Goal: Task Accomplishment & Management: Manage account settings

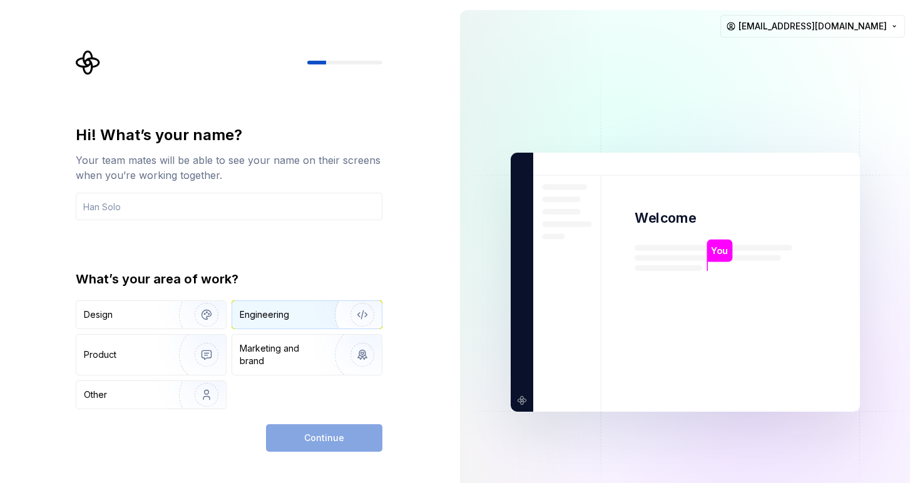
click at [302, 324] on div "Engineering" at bounding box center [307, 315] width 150 height 28
click at [290, 204] on input "text" at bounding box center [229, 207] width 307 height 28
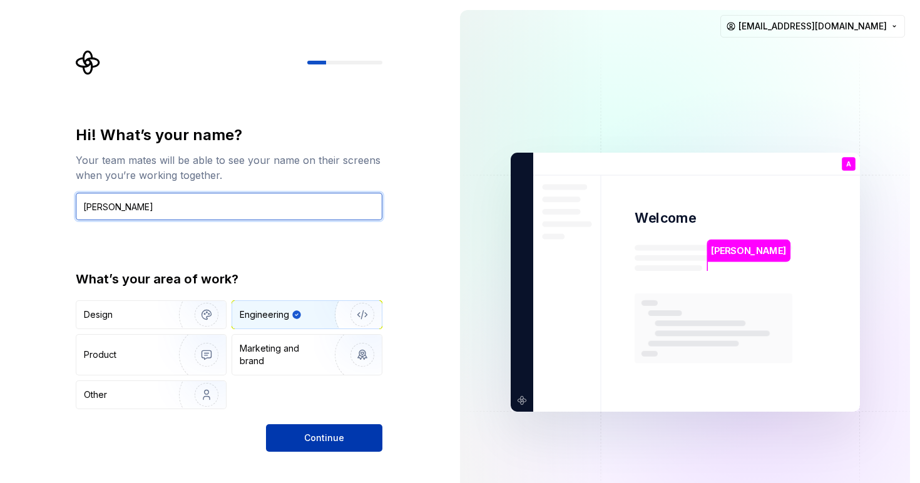
type input "[PERSON_NAME]"
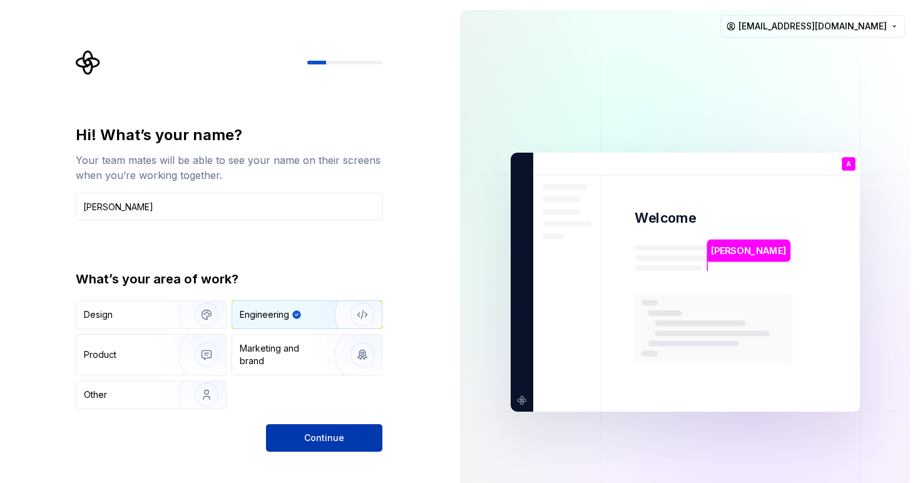
click at [334, 436] on span "Continue" at bounding box center [324, 438] width 40 height 13
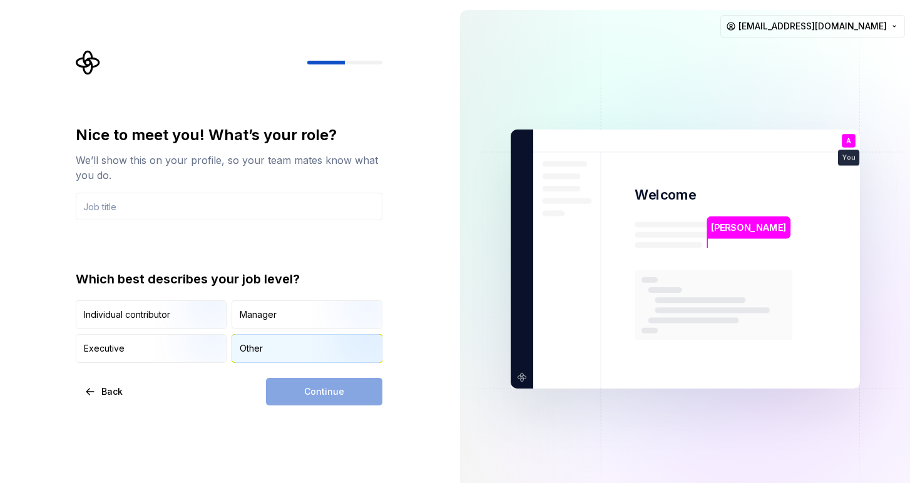
click at [263, 351] on div "Other" at bounding box center [307, 349] width 150 height 28
click at [128, 314] on div "Individual contributor" at bounding box center [127, 315] width 86 height 13
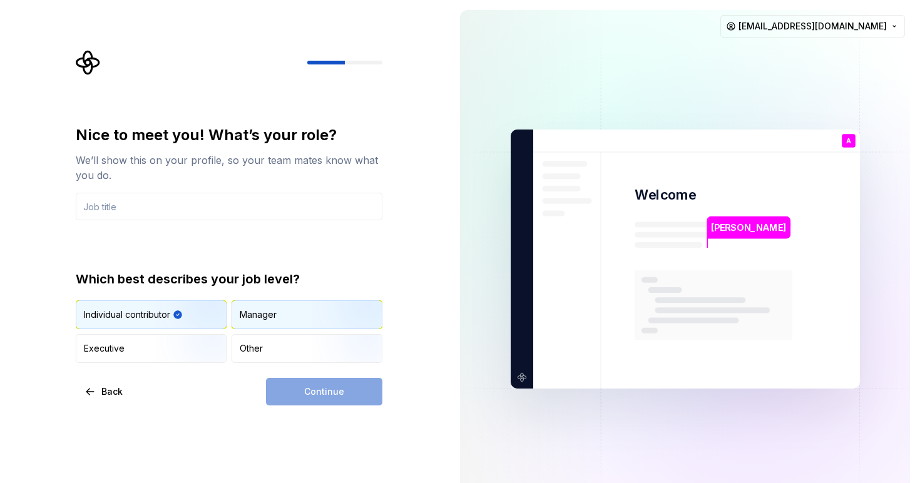
click at [272, 309] on div "Manager" at bounding box center [258, 315] width 37 height 13
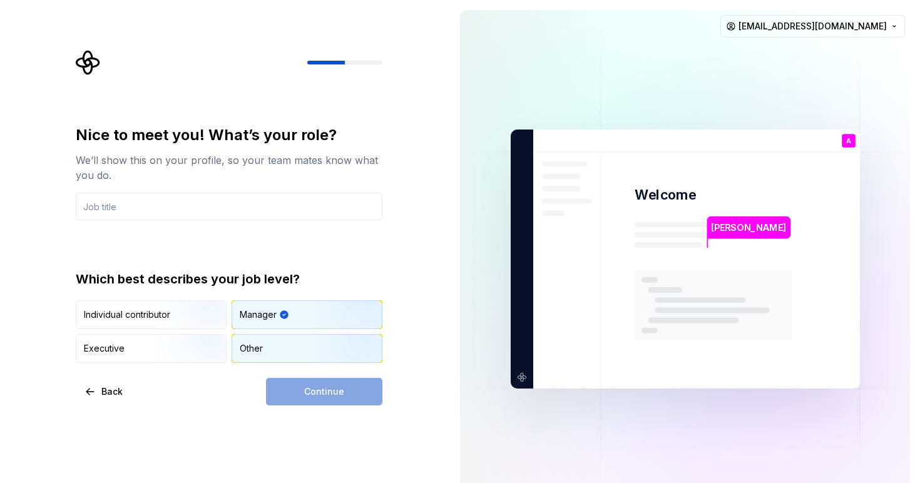
click at [279, 357] on div "Other" at bounding box center [307, 349] width 150 height 28
click at [197, 209] on input "text" at bounding box center [229, 207] width 307 height 28
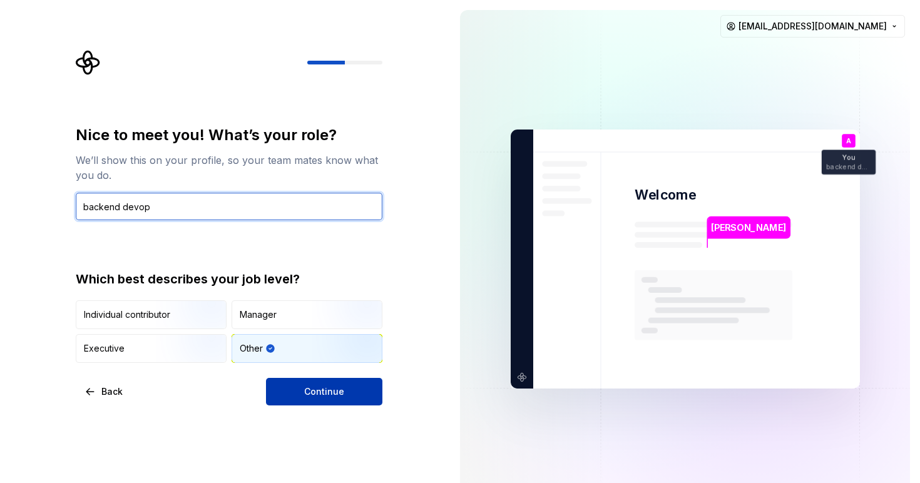
type input "backend devop"
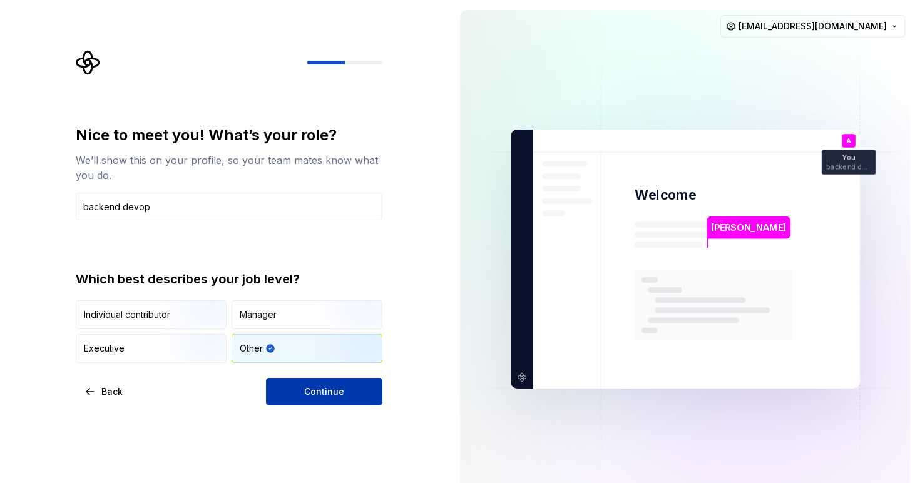
click at [323, 385] on button "Continue" at bounding box center [324, 392] width 116 height 28
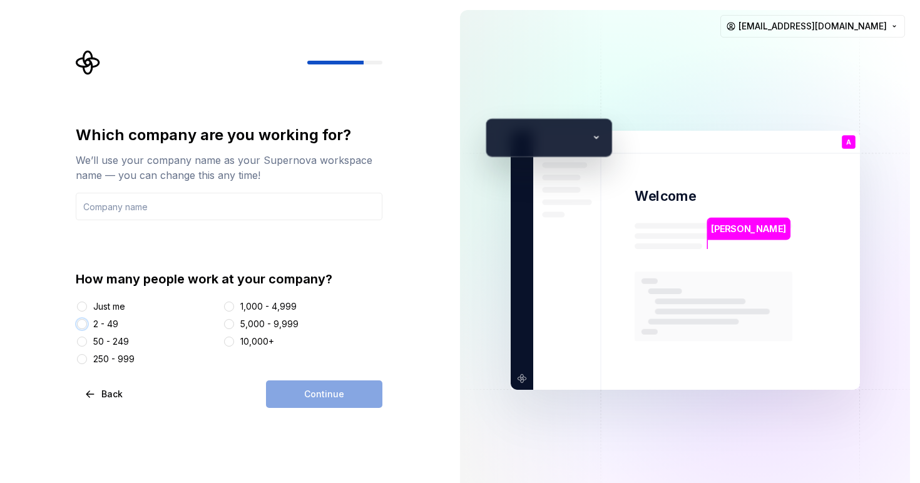
click at [86, 324] on button "2 - 49" at bounding box center [82, 324] width 10 height 10
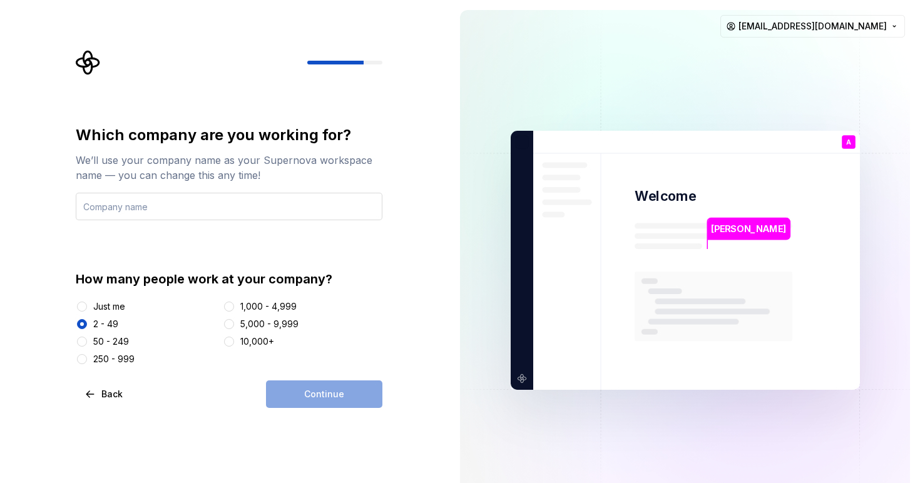
click at [279, 208] on input "text" at bounding box center [229, 207] width 307 height 28
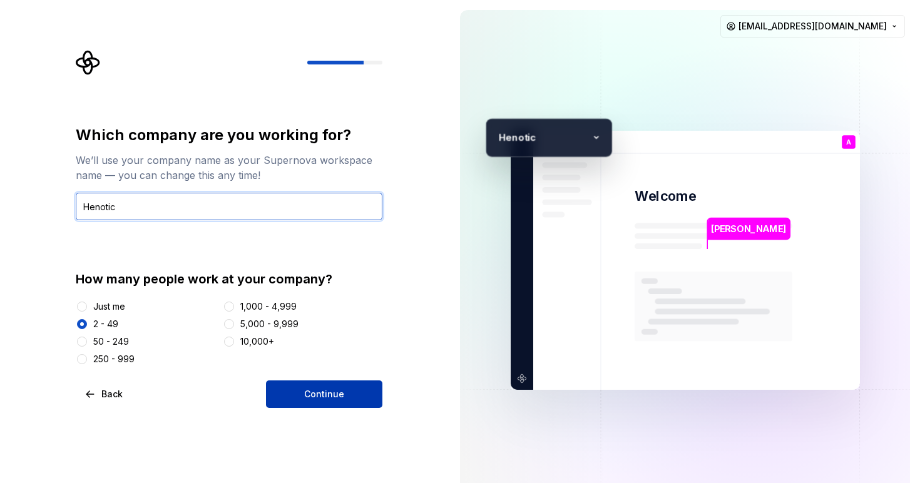
type input "Henotic"
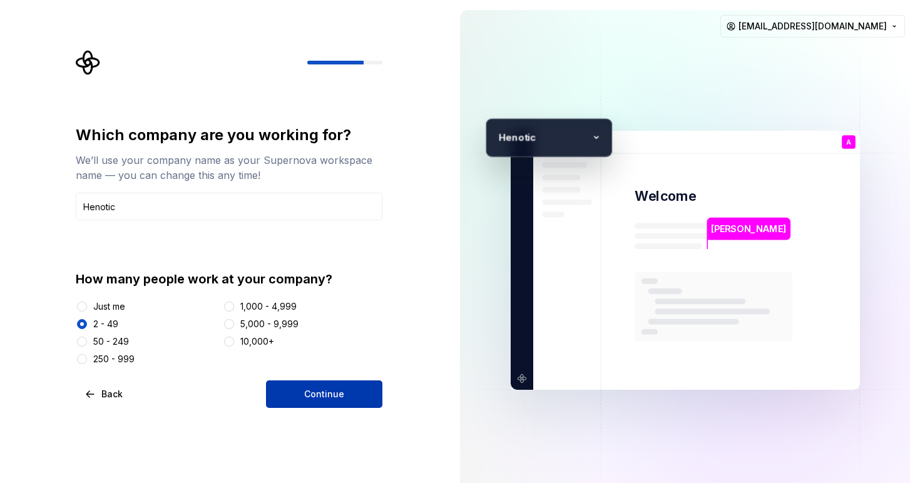
click at [302, 395] on button "Continue" at bounding box center [324, 395] width 116 height 28
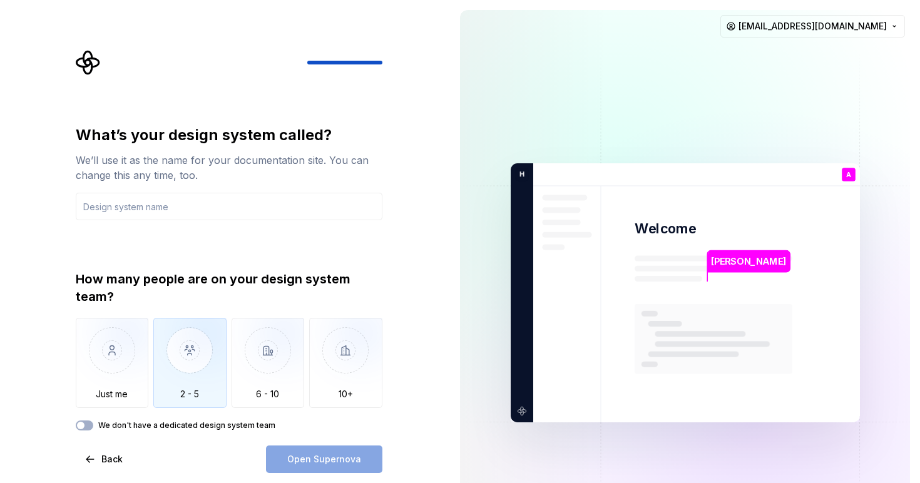
click at [185, 367] on img "button" at bounding box center [189, 360] width 73 height 84
click at [221, 213] on input "text" at bounding box center [229, 207] width 307 height 28
click at [112, 448] on button "Back" at bounding box center [105, 460] width 58 height 28
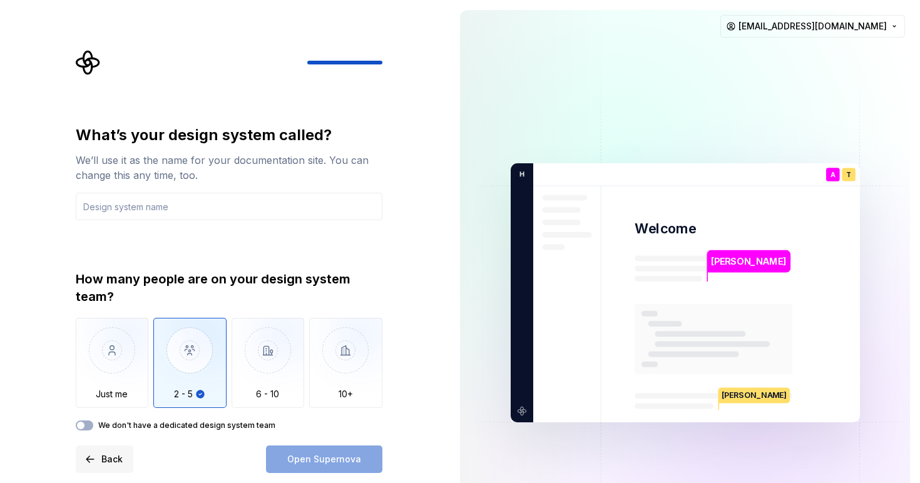
click at [108, 458] on span "Back" at bounding box center [111, 459] width 21 height 13
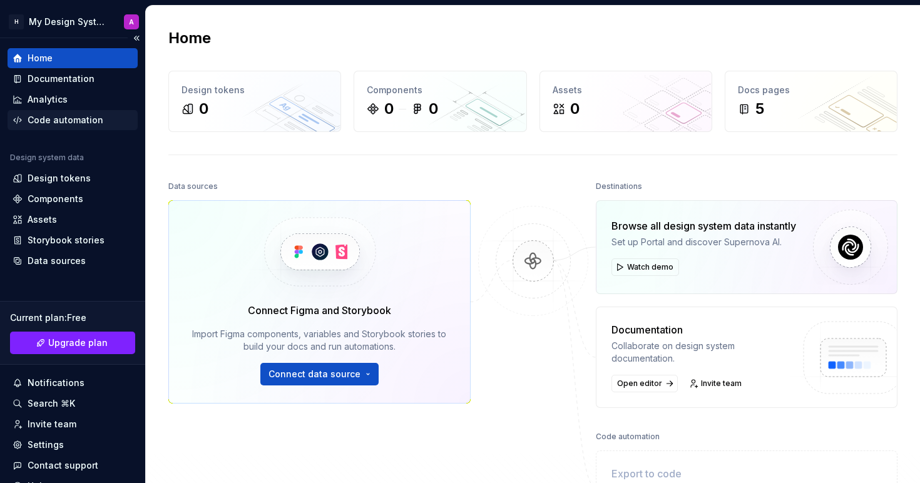
click at [83, 120] on div "Code automation" at bounding box center [66, 120] width 76 height 13
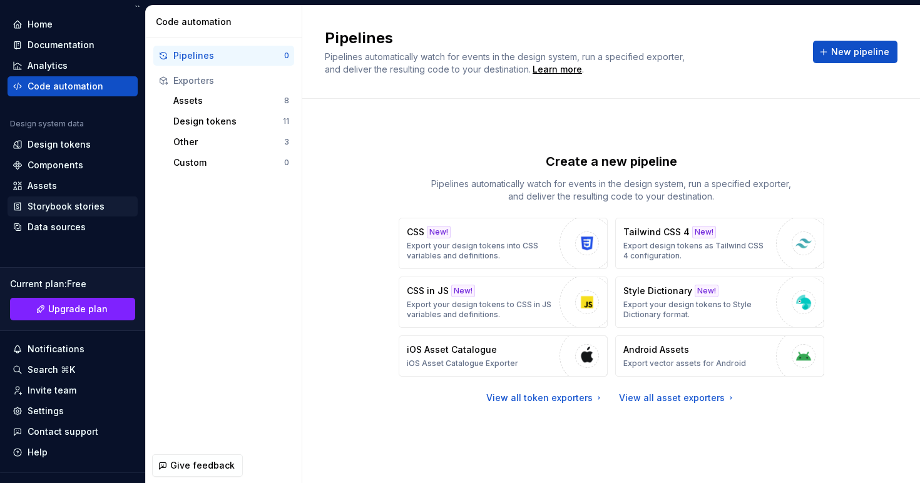
scroll to position [56, 0]
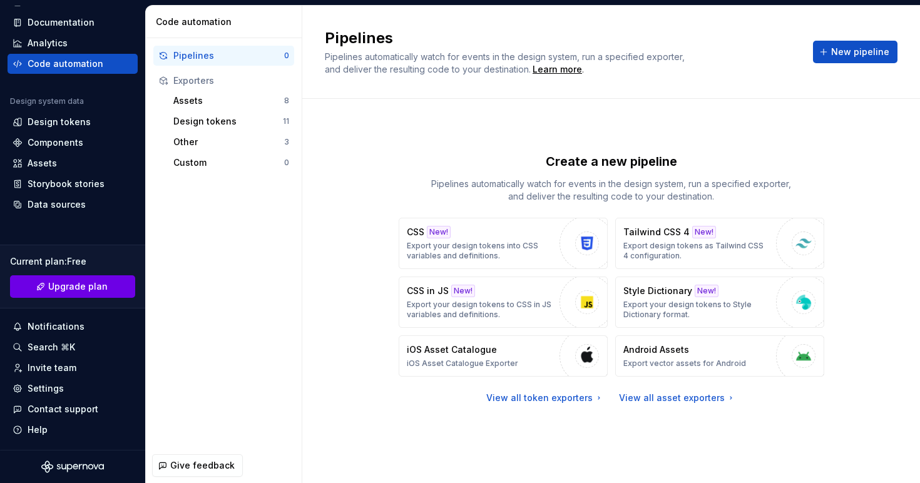
click at [68, 287] on span "Upgrade plan" at bounding box center [77, 286] width 59 height 13
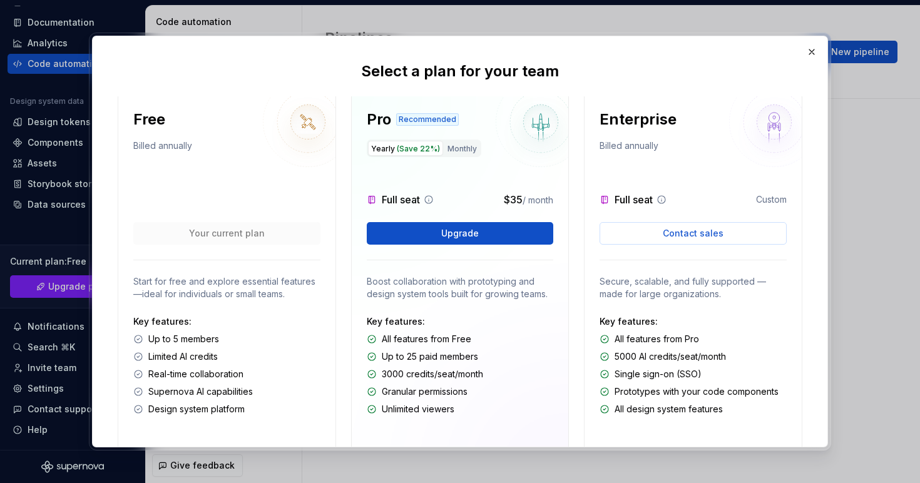
scroll to position [0, 0]
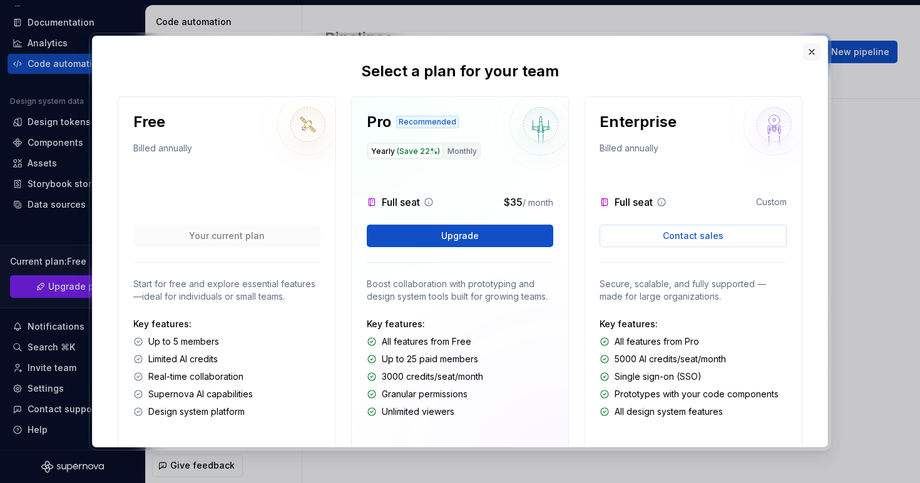
click at [816, 56] on button "button" at bounding box center [812, 52] width 18 height 18
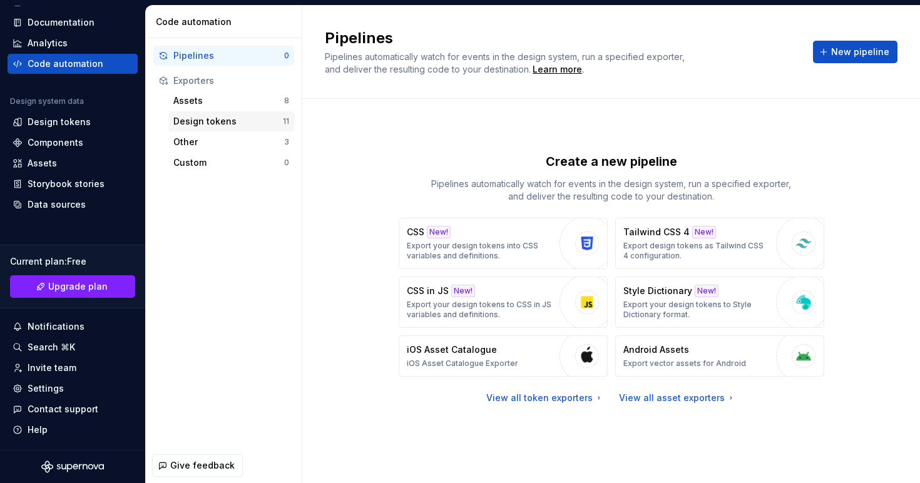
click at [219, 122] on div "Design tokens" at bounding box center [228, 121] width 110 height 13
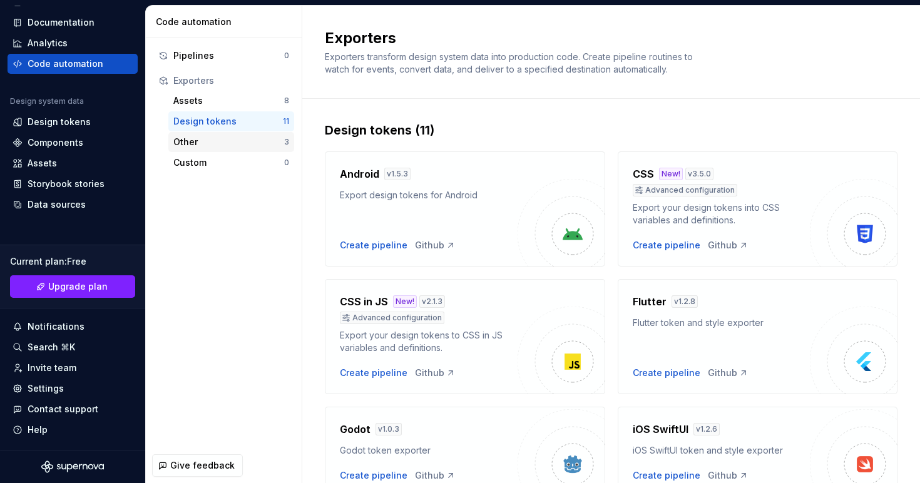
click at [263, 138] on div "Other" at bounding box center [228, 142] width 111 height 13
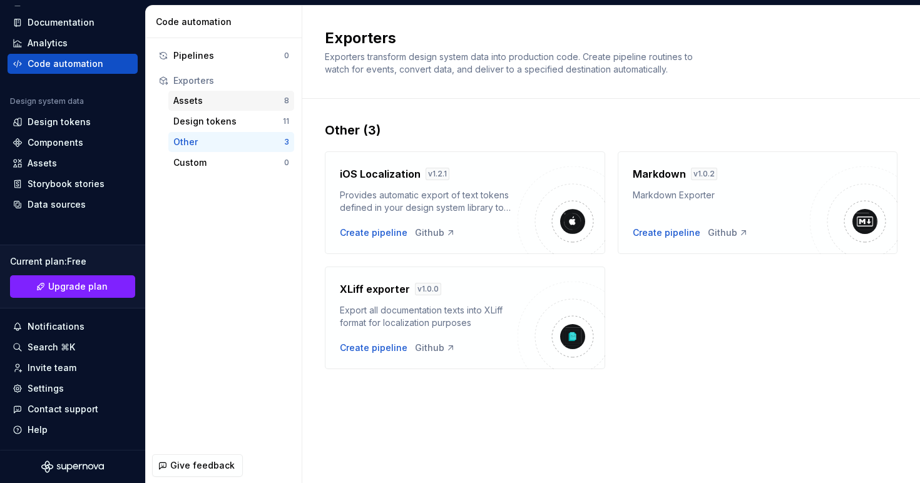
click at [268, 105] on div "Assets" at bounding box center [228, 101] width 111 height 13
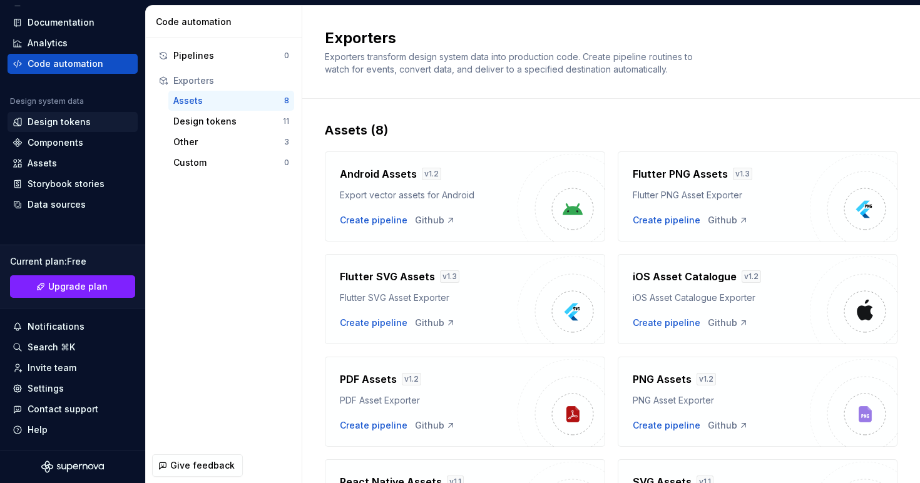
click at [103, 122] on div "Design tokens" at bounding box center [73, 122] width 120 height 13
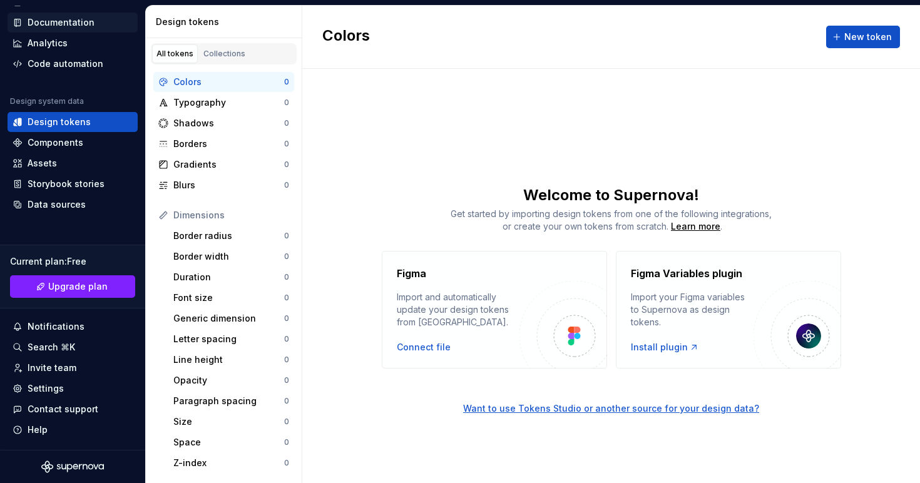
click at [76, 20] on div "Documentation" at bounding box center [61, 22] width 67 height 13
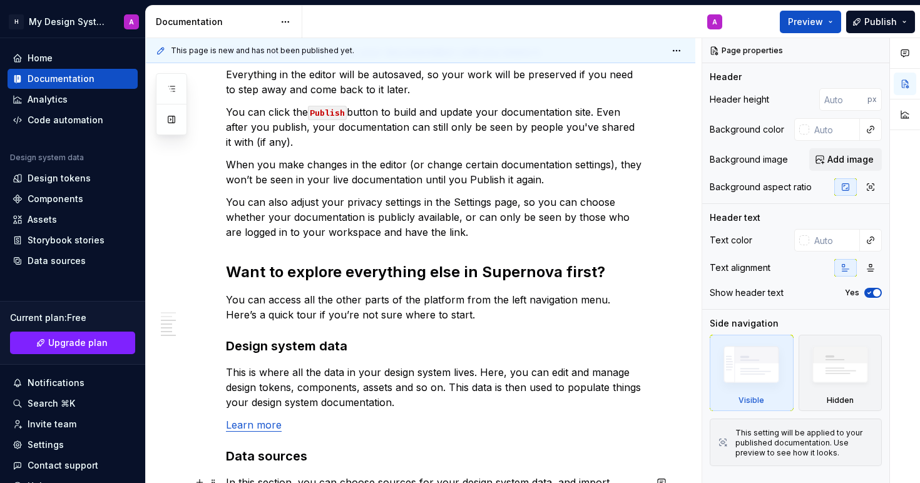
scroll to position [1072, 0]
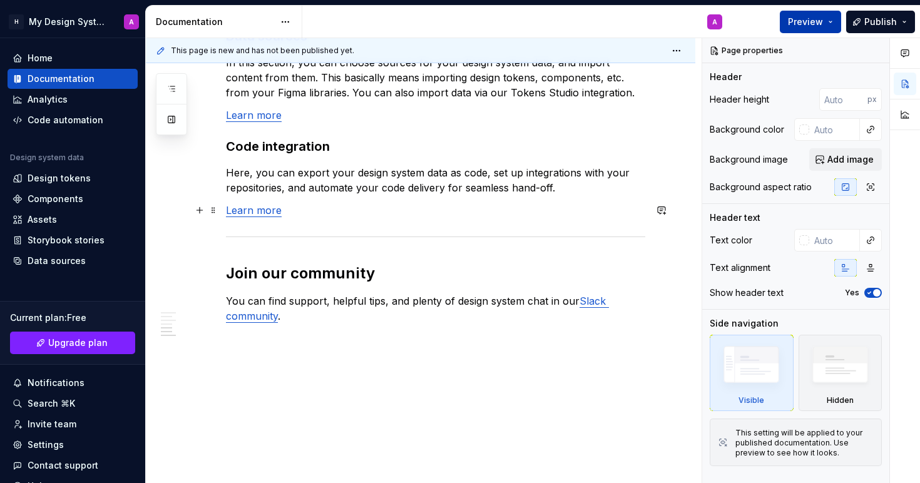
type textarea "*"
click at [717, 17] on div "A" at bounding box center [714, 22] width 5 height 10
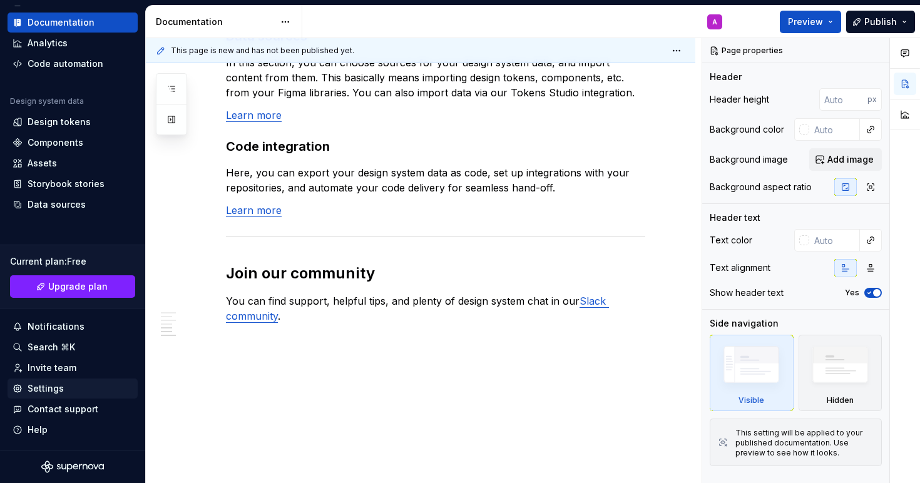
click at [55, 389] on div "Settings" at bounding box center [46, 388] width 36 height 13
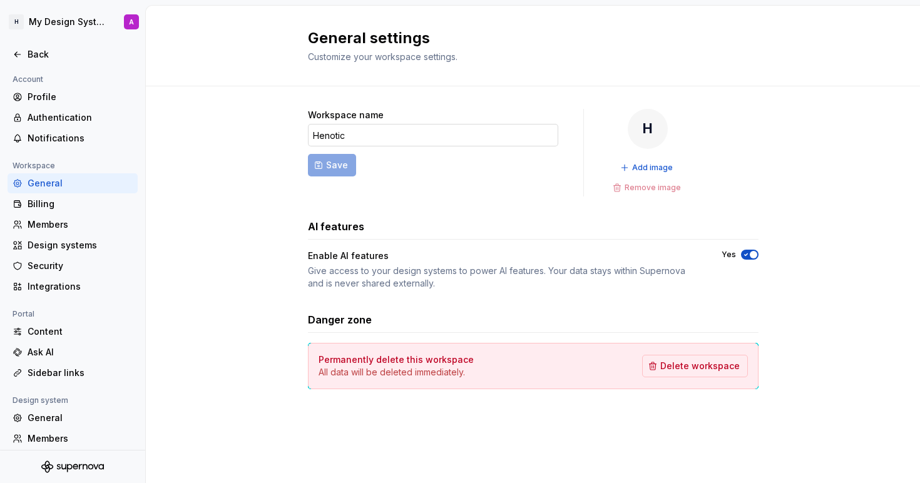
click at [357, 136] on input "Henotic" at bounding box center [433, 135] width 250 height 23
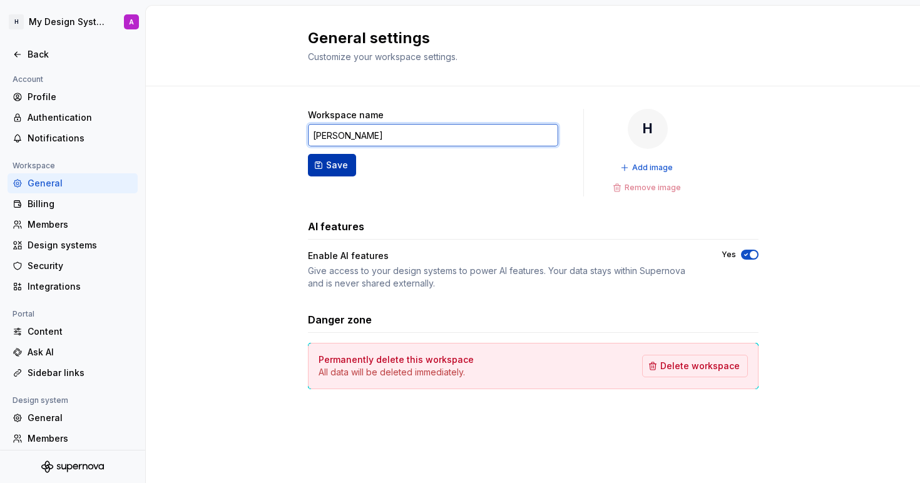
type input "[PERSON_NAME]"
click at [312, 165] on button "Save" at bounding box center [332, 165] width 48 height 23
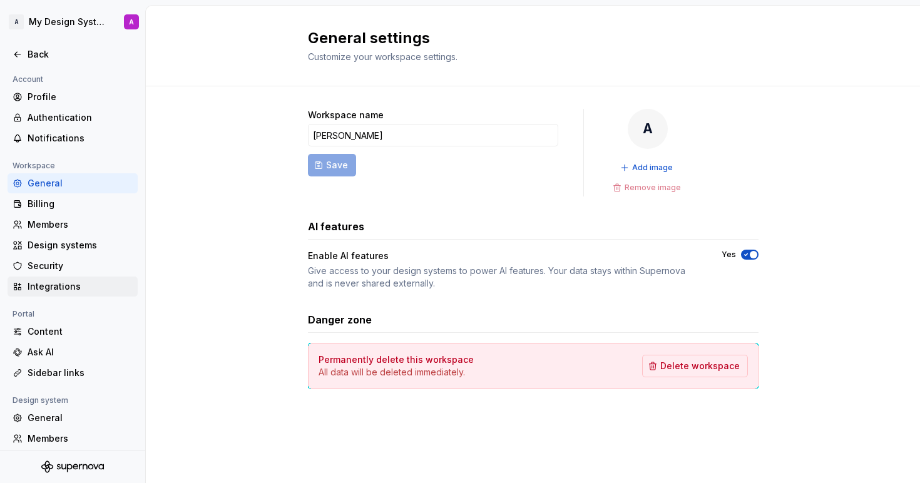
click at [62, 289] on div "Integrations" at bounding box center [80, 286] width 105 height 13
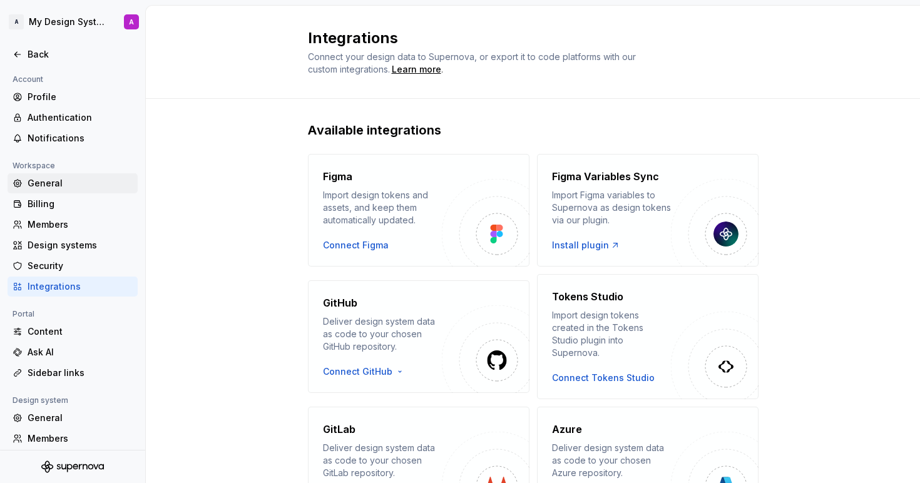
click at [68, 180] on div "General" at bounding box center [80, 183] width 105 height 13
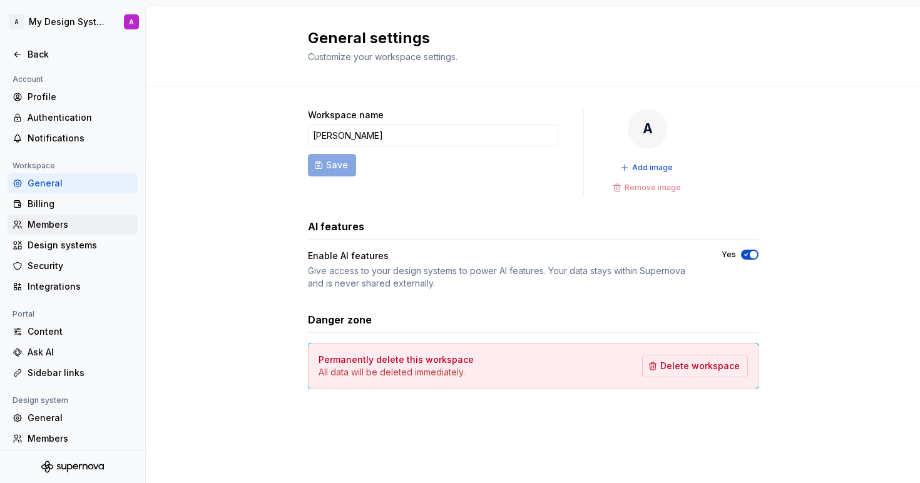
click at [63, 224] on div "Members" at bounding box center [80, 224] width 105 height 13
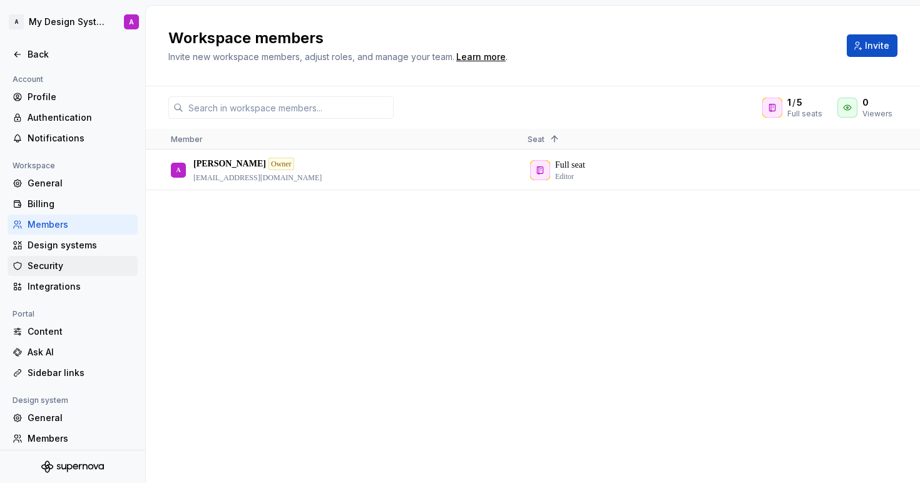
click at [51, 270] on div "Security" at bounding box center [80, 266] width 105 height 13
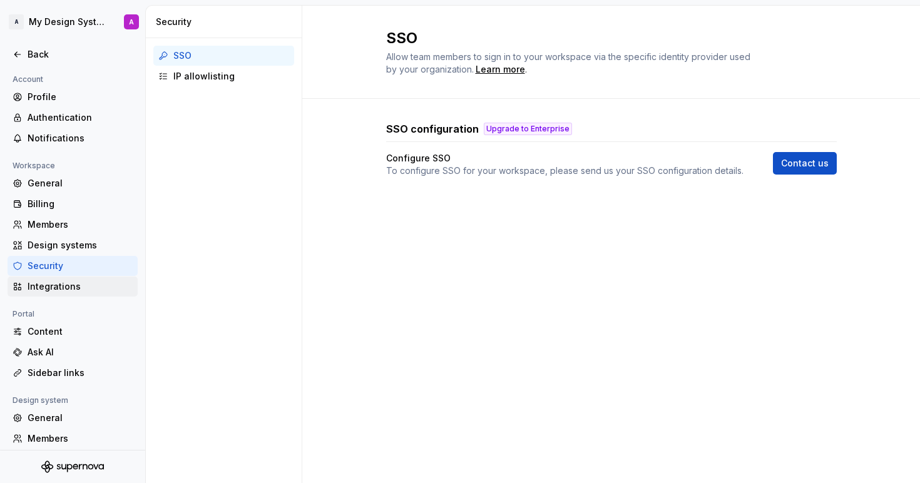
click at [55, 281] on div "Integrations" at bounding box center [80, 286] width 105 height 13
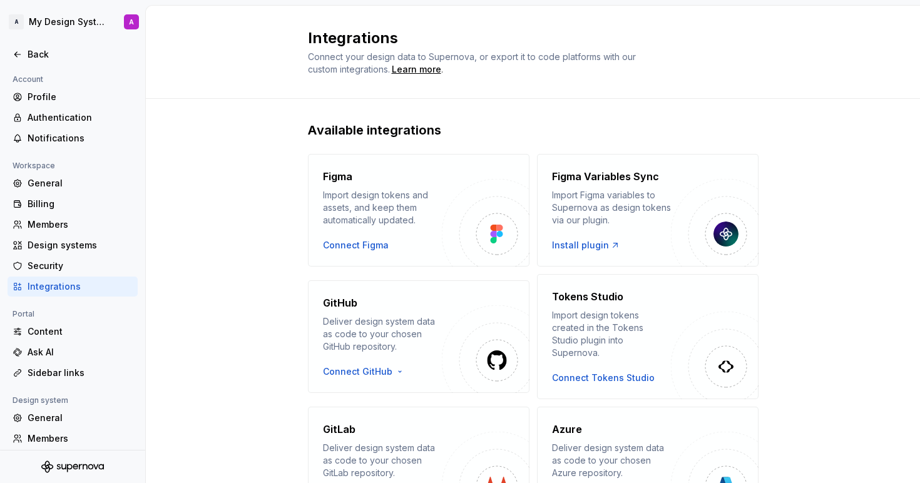
scroll to position [192, 0]
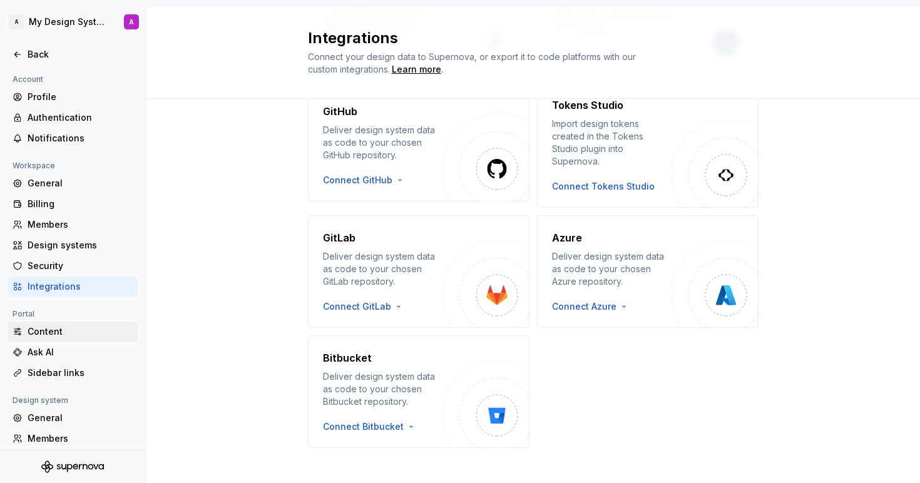
click at [39, 328] on div "Content" at bounding box center [80, 331] width 105 height 13
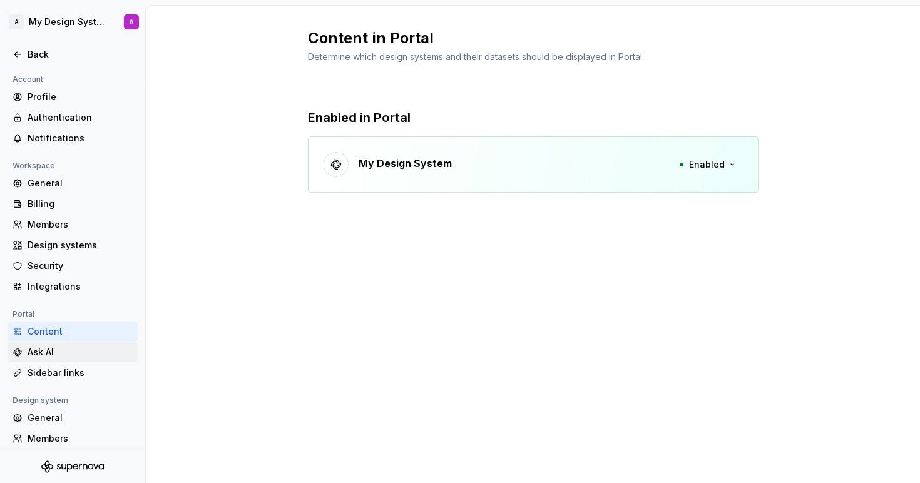
click at [62, 354] on div "Ask AI" at bounding box center [80, 352] width 105 height 13
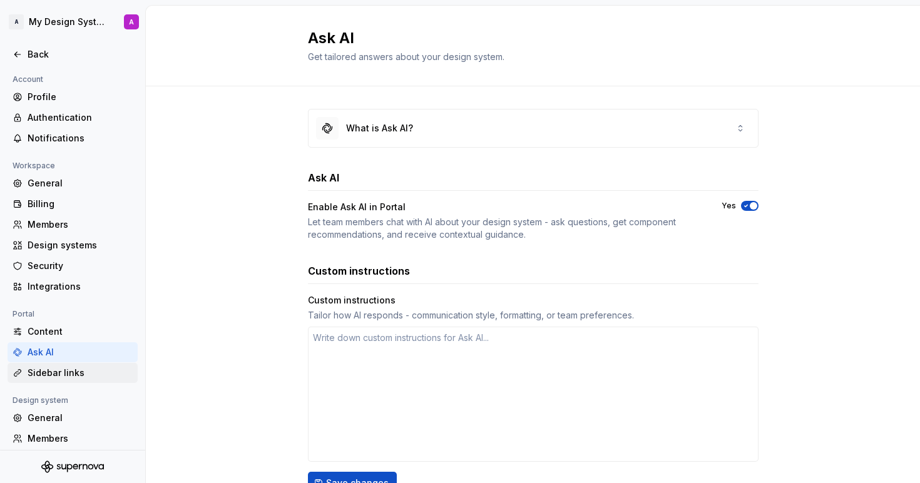
click at [55, 374] on div "Sidebar links" at bounding box center [80, 373] width 105 height 13
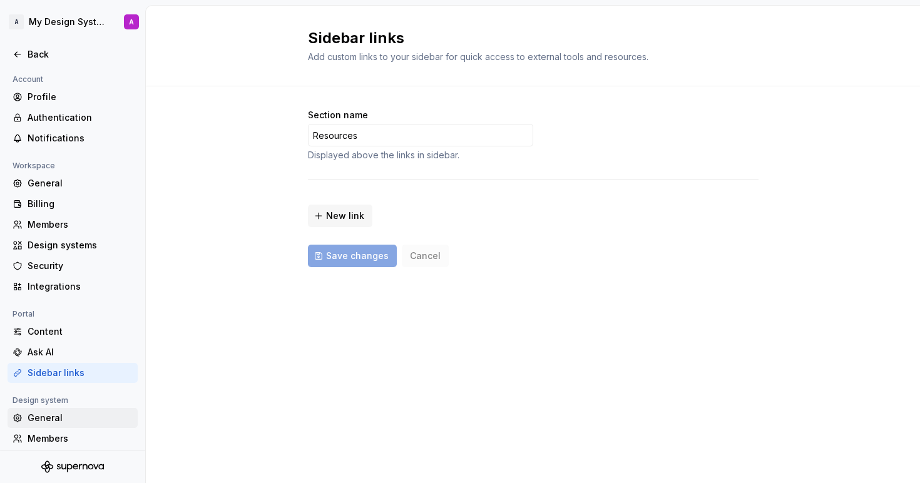
click at [47, 413] on div "General" at bounding box center [80, 418] width 105 height 13
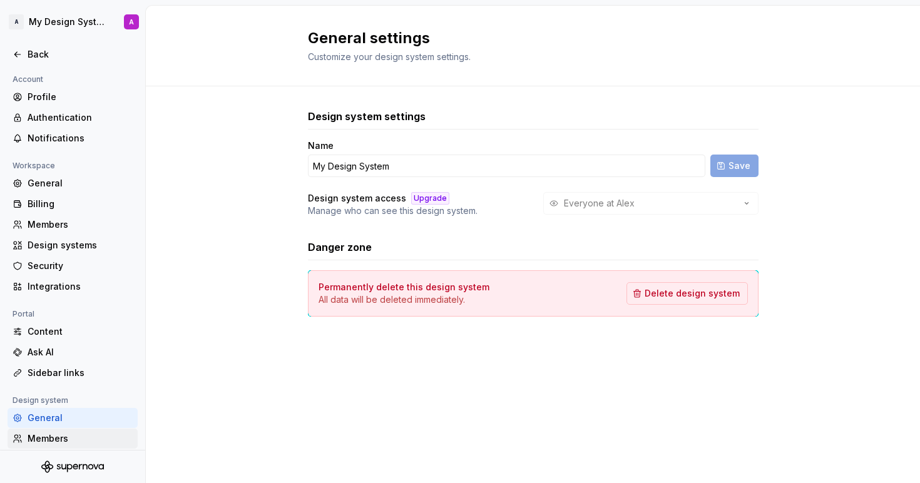
click at [56, 437] on div "Members" at bounding box center [80, 438] width 105 height 13
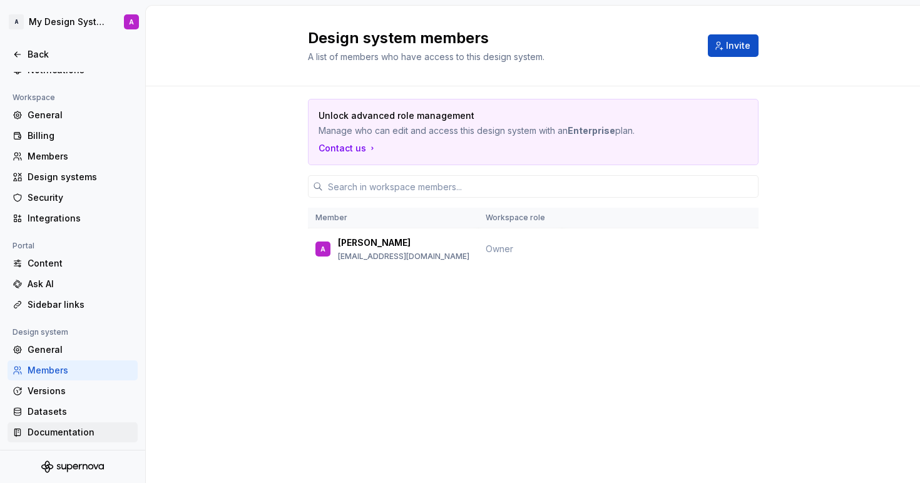
click at [55, 433] on div "Documentation" at bounding box center [80, 432] width 105 height 13
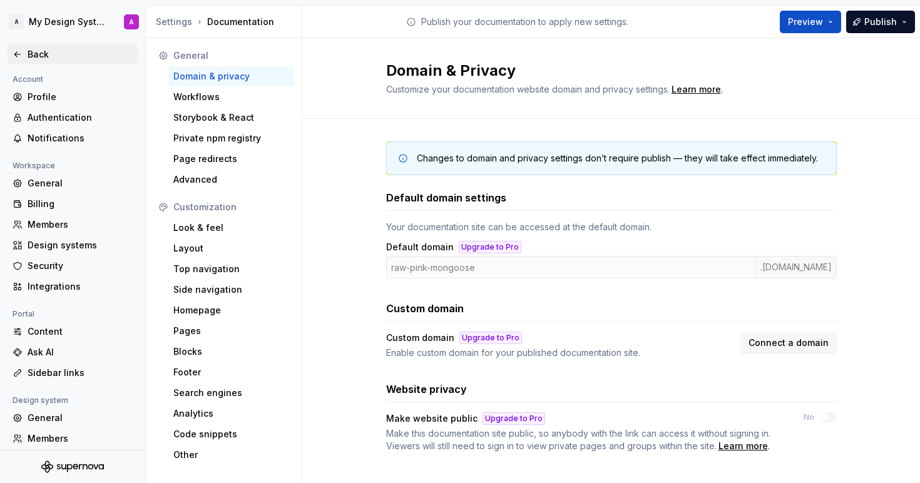
click at [33, 52] on div "Back" at bounding box center [80, 54] width 105 height 13
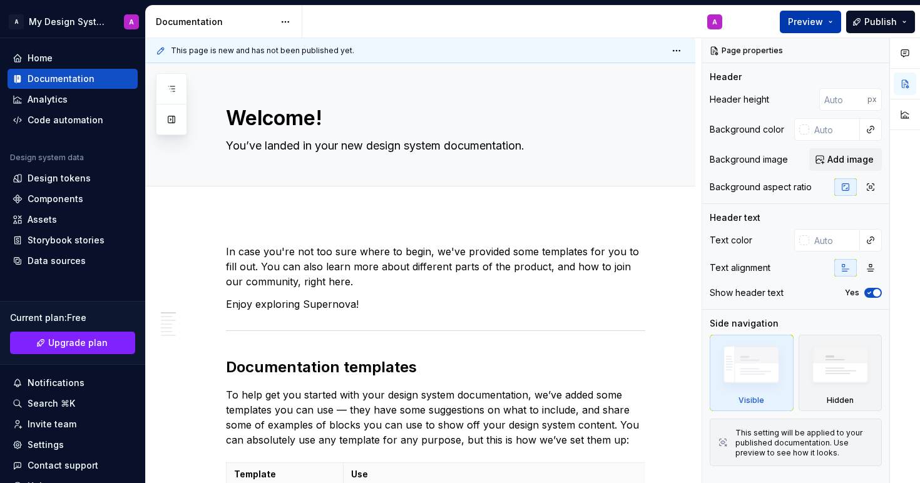
click at [823, 18] on span "Preview" at bounding box center [805, 22] width 35 height 13
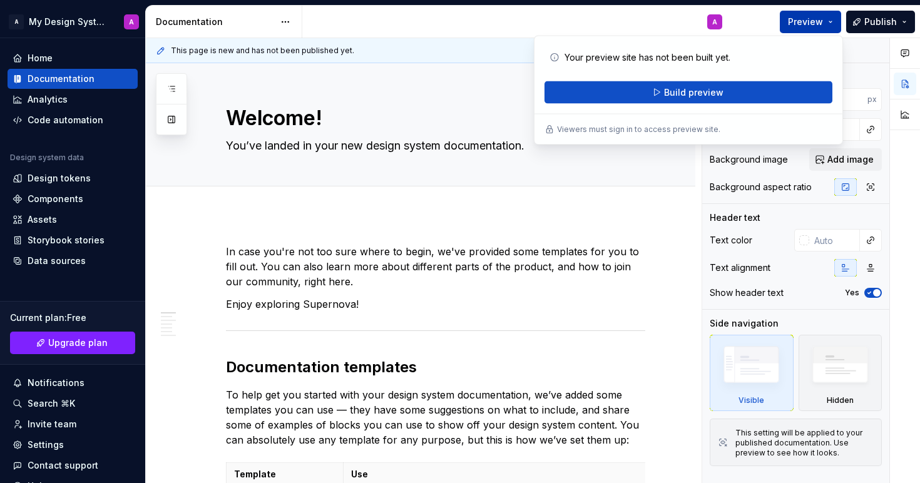
click at [830, 23] on button "Preview" at bounding box center [810, 22] width 61 height 23
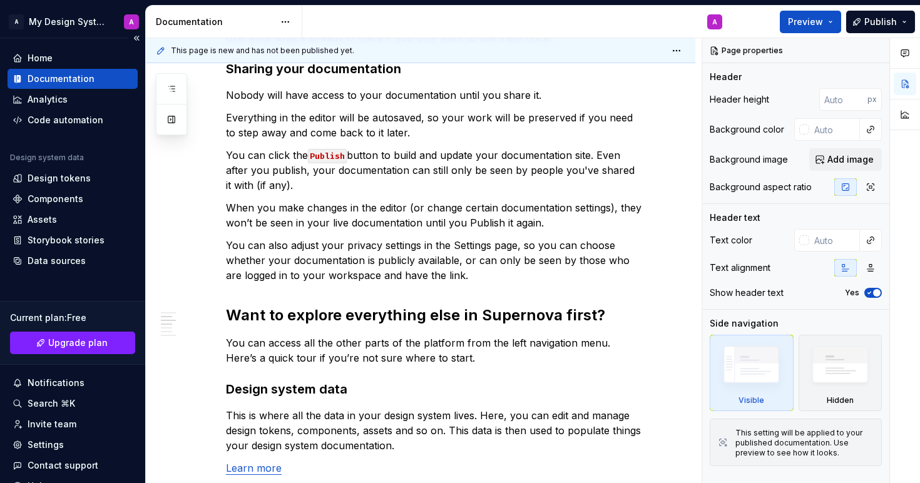
scroll to position [56, 0]
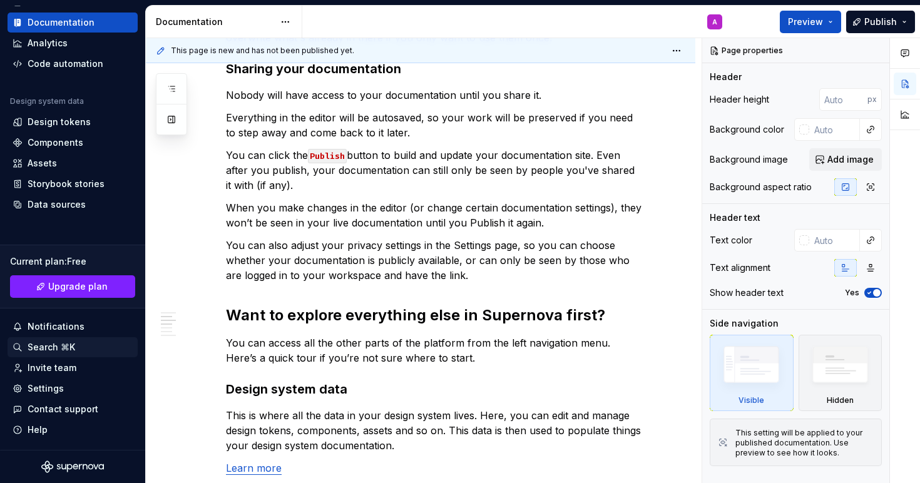
click at [62, 347] on div "Search ⌘K" at bounding box center [52, 347] width 48 height 13
type textarea "*"
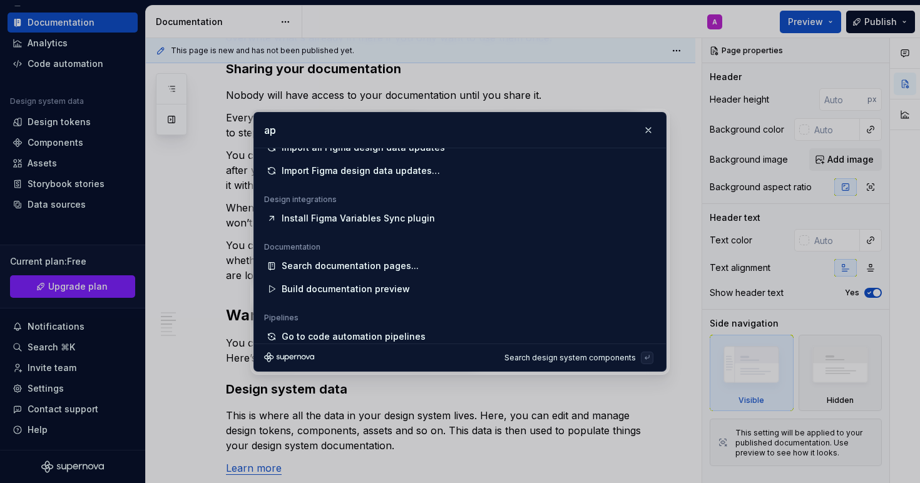
scroll to position [10, 0]
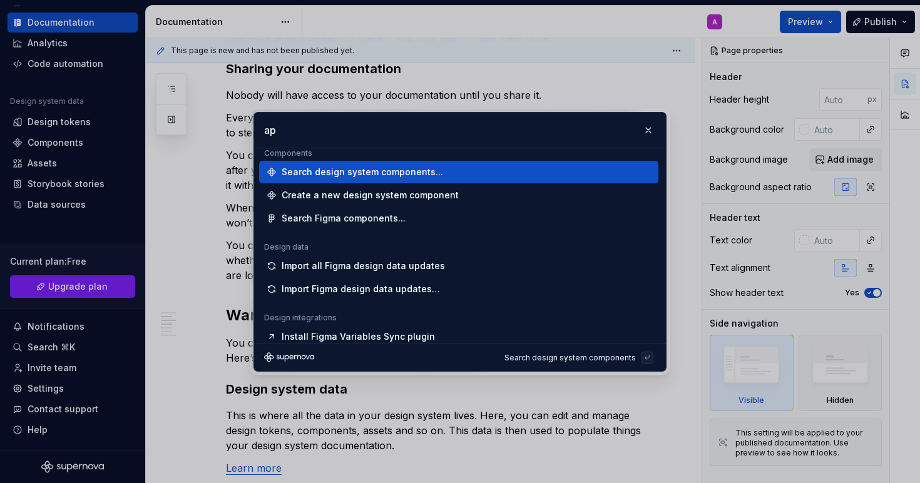
type input "a"
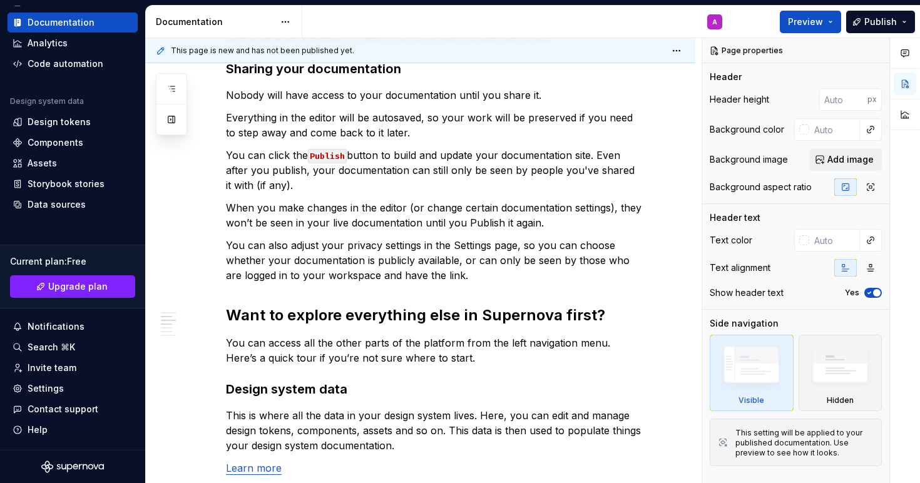
scroll to position [0, 0]
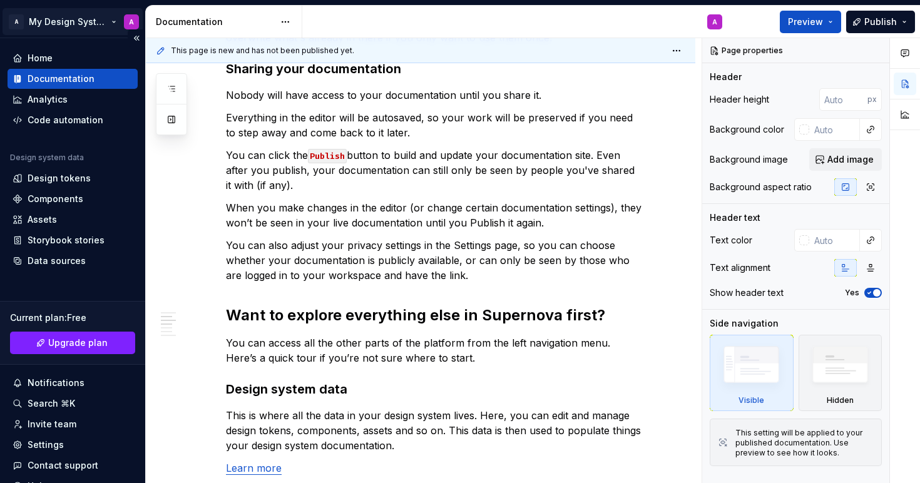
click at [128, 24] on html "A My Design System A Home Documentation Analytics Code automation Design system…" at bounding box center [460, 241] width 920 height 483
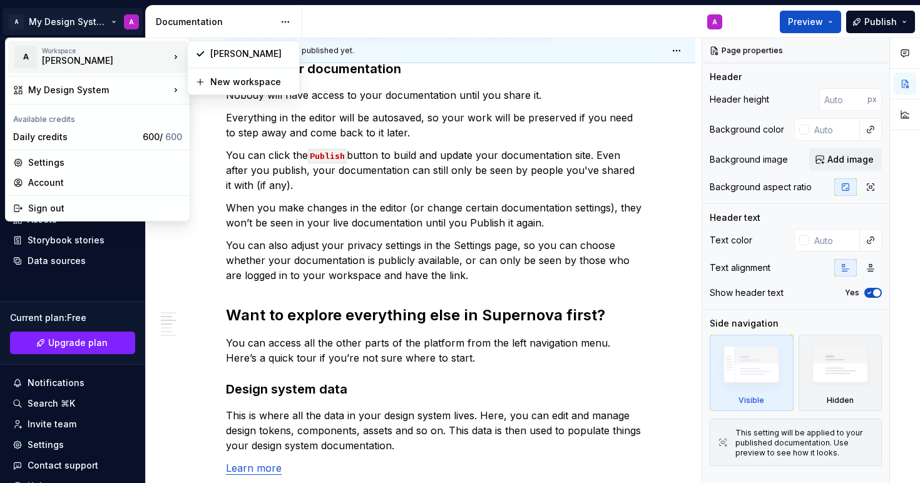
type textarea "*"
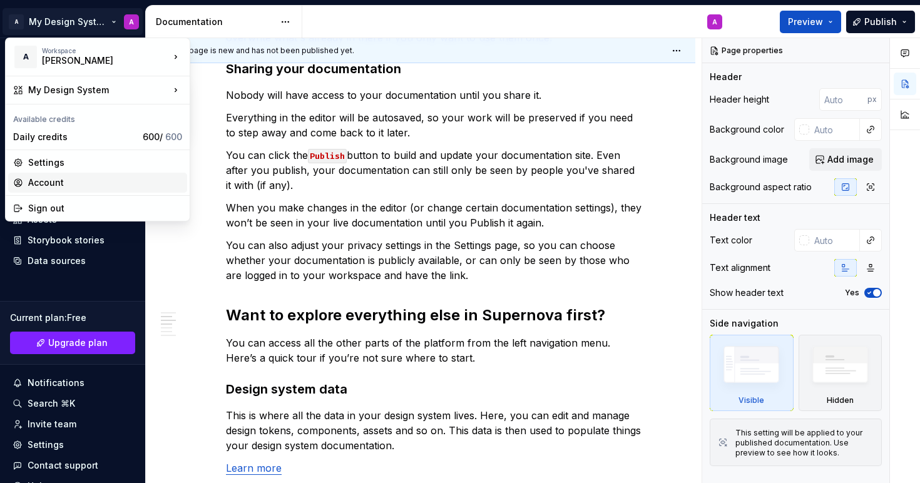
click at [57, 180] on div "Account" at bounding box center [105, 183] width 154 height 13
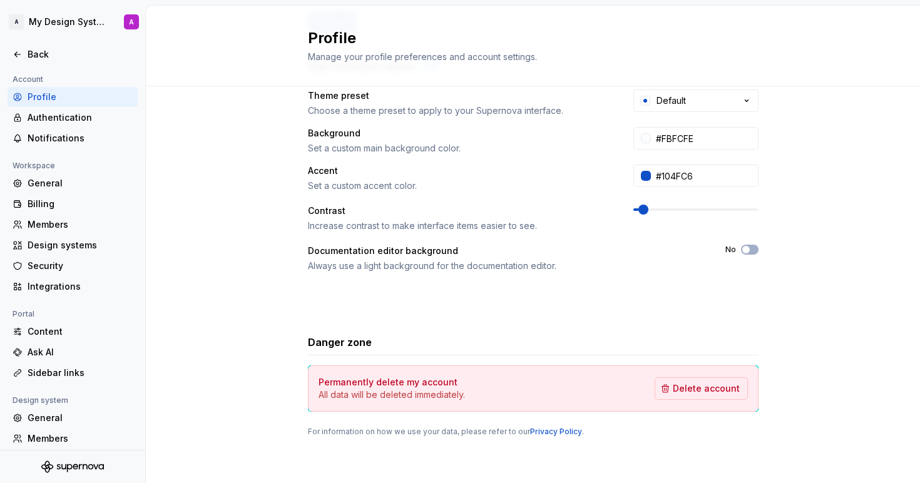
scroll to position [234, 0]
click at [49, 116] on div "Authentication" at bounding box center [80, 117] width 105 height 13
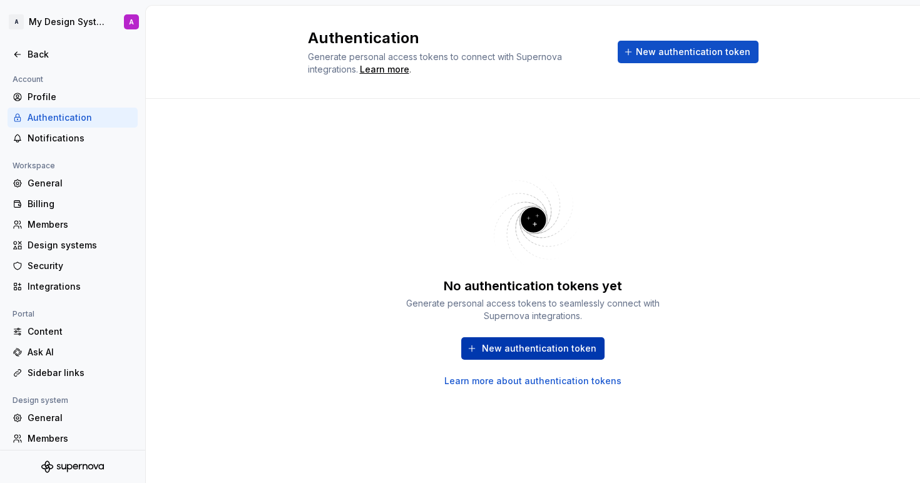
click at [530, 348] on span "New authentication token" at bounding box center [539, 348] width 115 height 13
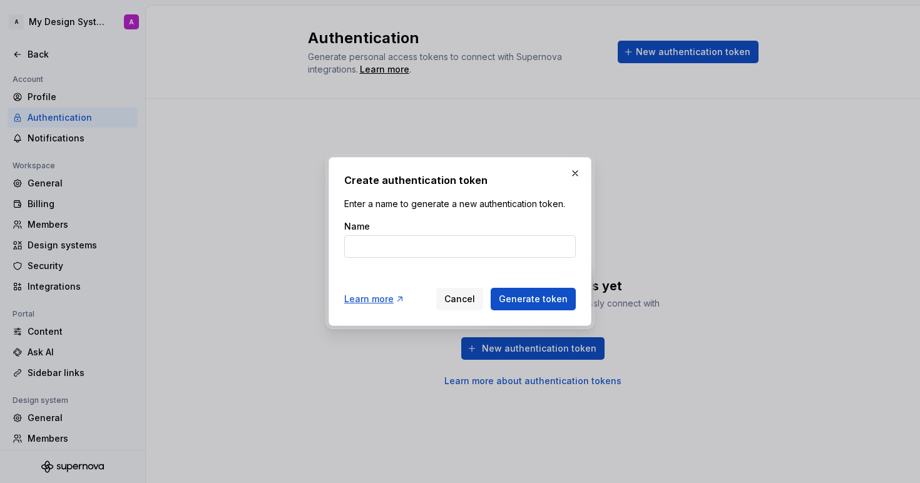
click at [438, 252] on input "Name" at bounding box center [460, 246] width 232 height 23
type input "vs"
click at [535, 292] on button "Generate token" at bounding box center [533, 299] width 85 height 23
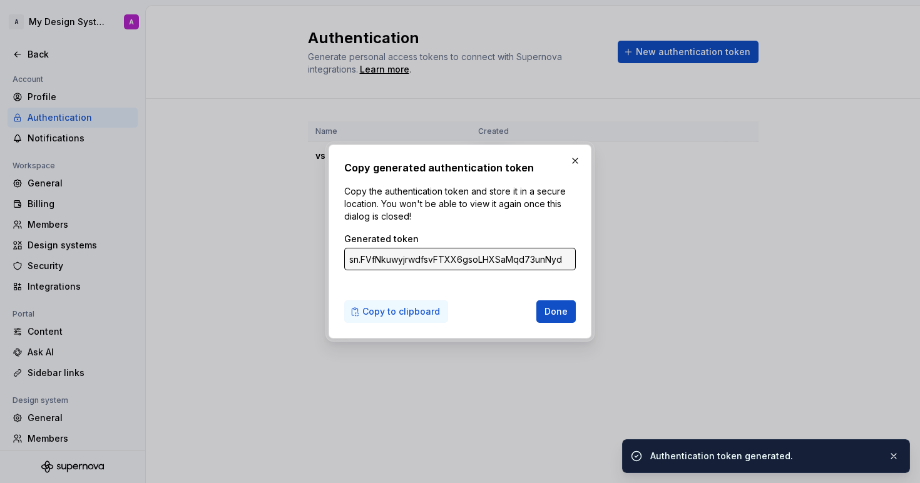
click at [417, 312] on span "Copy to clipboard" at bounding box center [401, 311] width 78 height 13
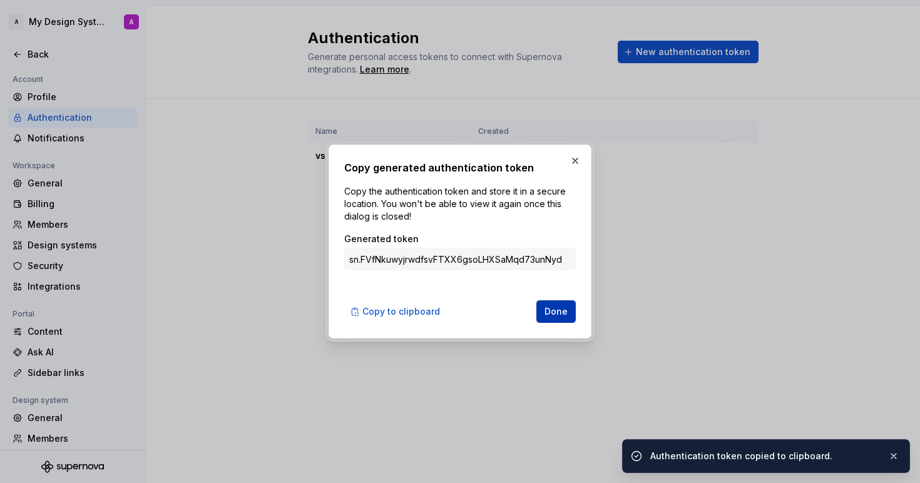
click at [558, 308] on span "Done" at bounding box center [556, 311] width 23 height 13
